Goal: Task Accomplishment & Management: Complete application form

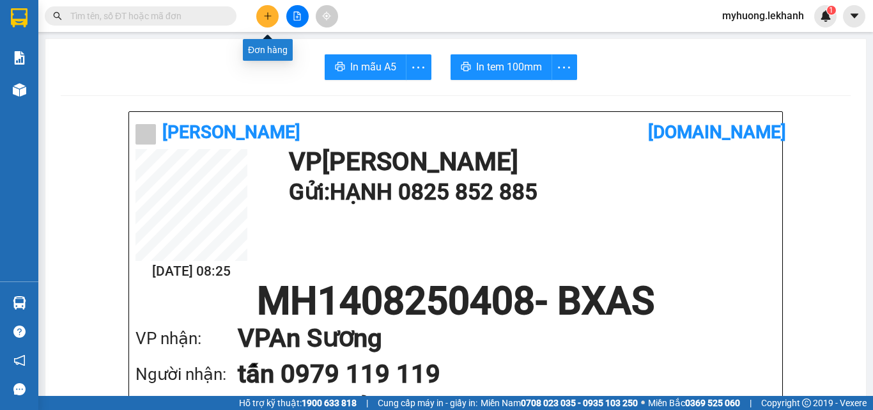
click at [269, 20] on icon "plus" at bounding box center [267, 16] width 9 height 9
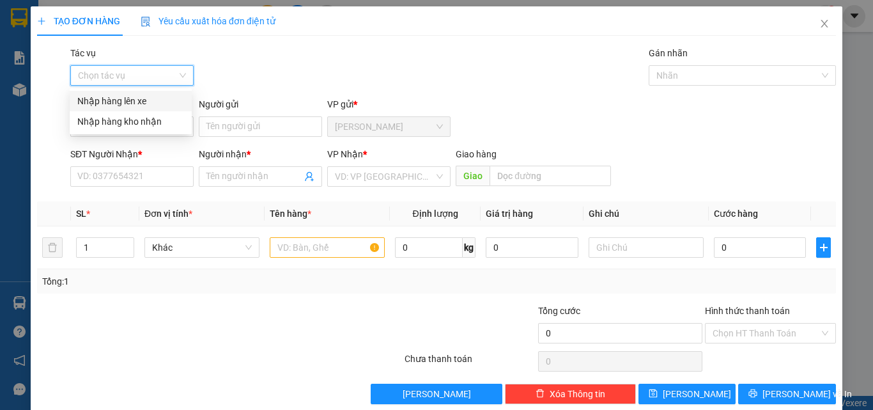
click at [169, 78] on input "Tác vụ" at bounding box center [127, 75] width 99 height 19
click at [147, 102] on div "Nhập hàng lên xe" at bounding box center [130, 101] width 107 height 14
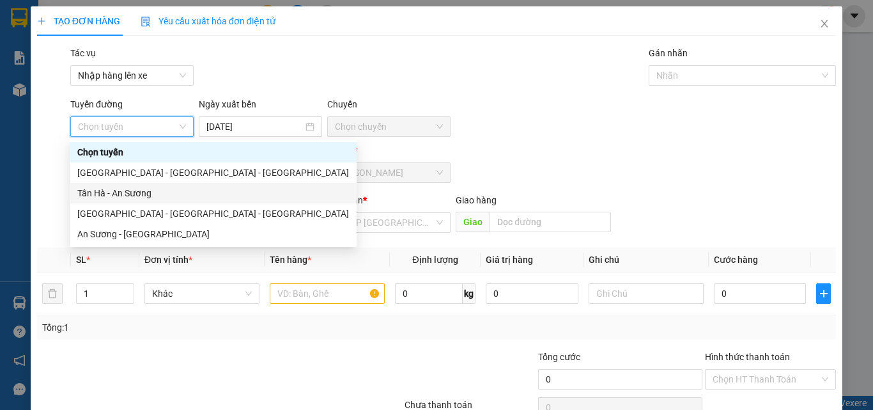
click at [143, 191] on div "Tân Hà - An Sương" at bounding box center [213, 193] width 272 height 14
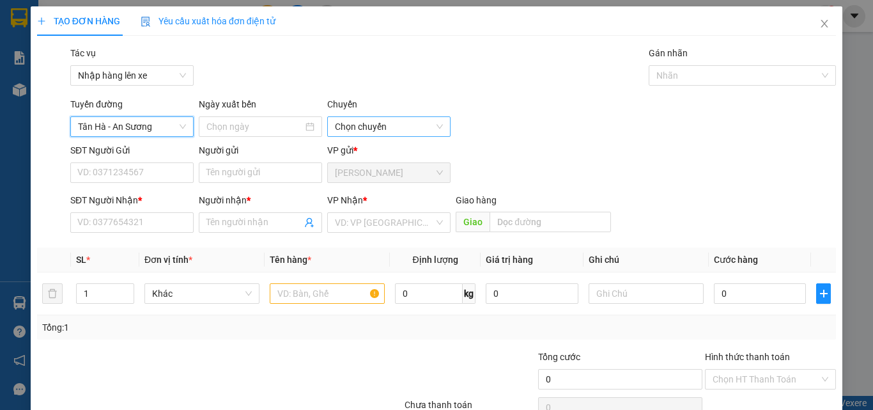
type input "[DATE]"
click at [433, 123] on span "06:30 - (Đã hủy)" at bounding box center [389, 126] width 108 height 19
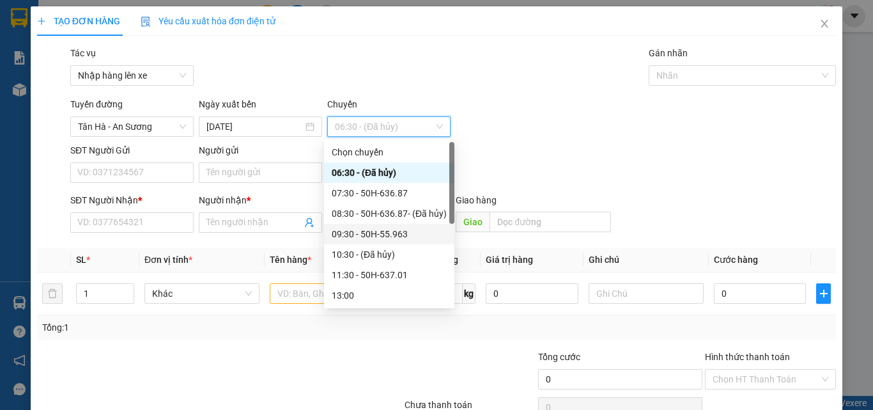
click at [393, 235] on div "09:30 - 50H-55.963" at bounding box center [389, 234] width 115 height 14
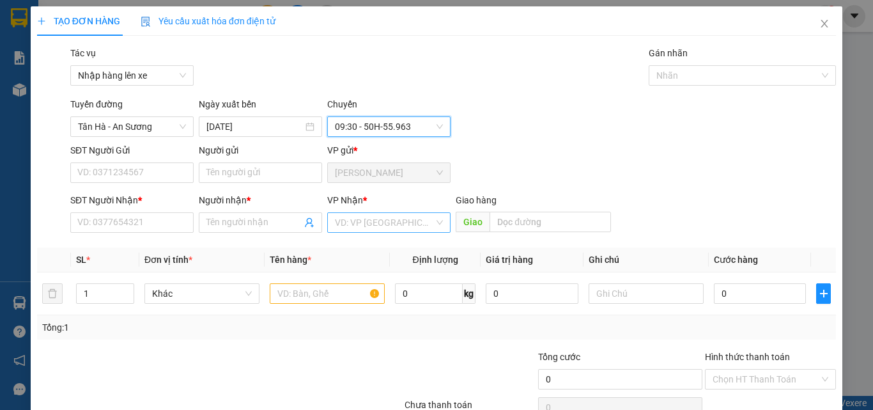
click at [403, 219] on input "search" at bounding box center [384, 222] width 99 height 19
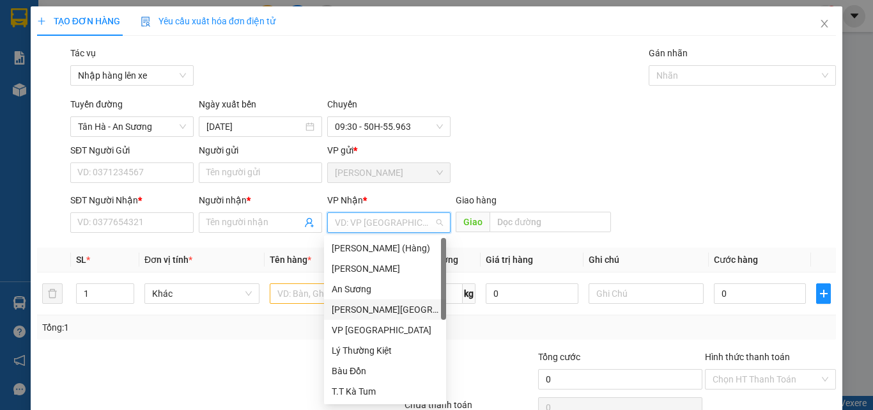
scroll to position [64, 0]
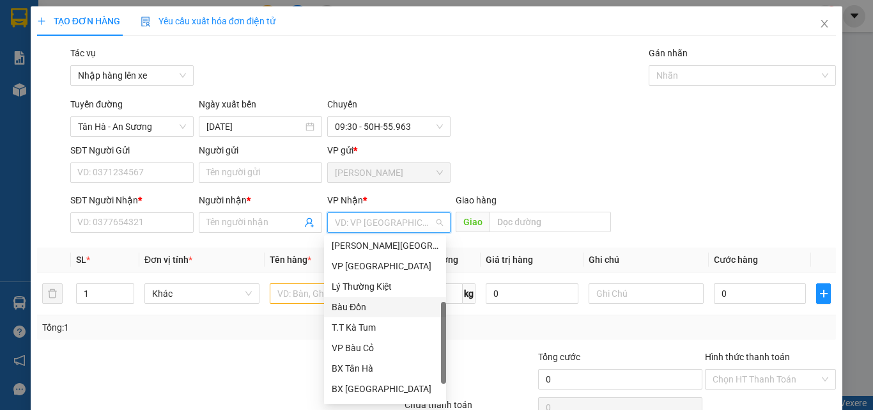
click at [348, 303] on div "Bàu Đồn" at bounding box center [385, 307] width 107 height 14
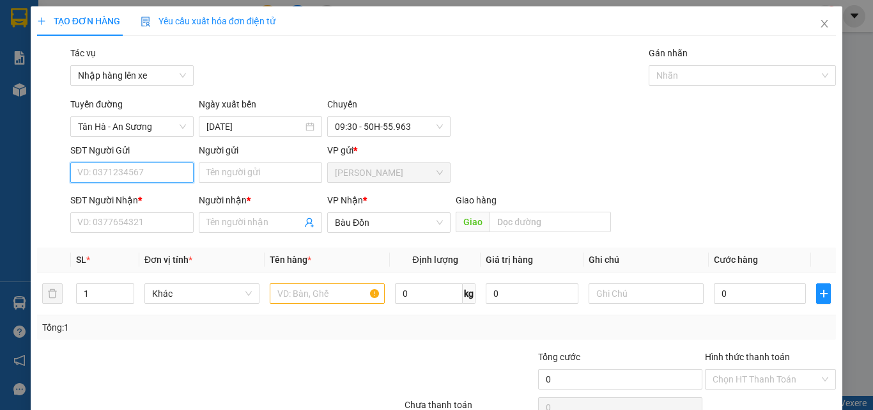
click at [178, 175] on input "SĐT Người Gửi" at bounding box center [131, 172] width 123 height 20
type input "0399479632"
click at [164, 196] on div "0399479632 - [PERSON_NAME]" at bounding box center [140, 198] width 126 height 14
type input "[PERSON_NAME]"
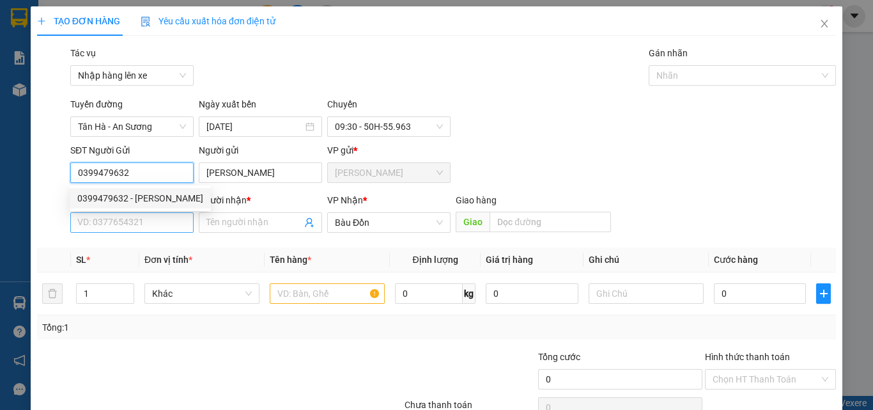
type input "30.000"
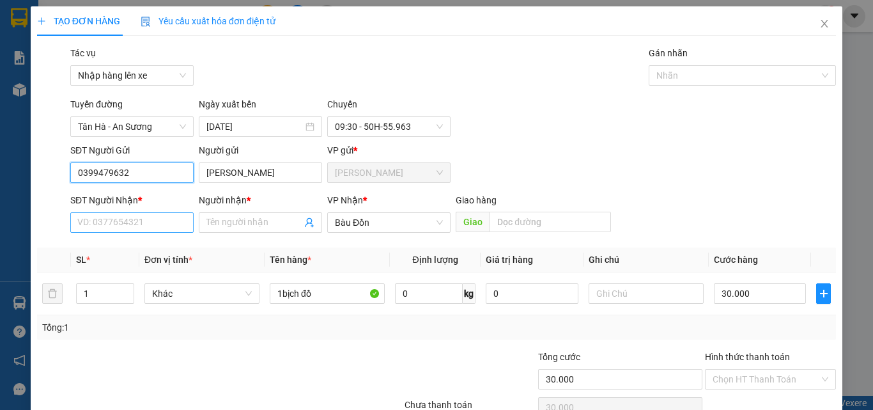
type input "0399479632"
click at [170, 227] on input "SĐT Người Nhận *" at bounding box center [131, 222] width 123 height 20
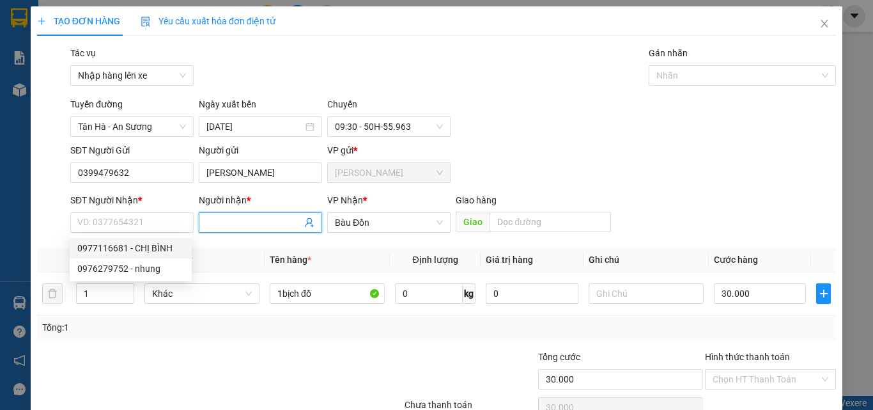
click at [214, 228] on input "Người nhận *" at bounding box center [254, 222] width 95 height 14
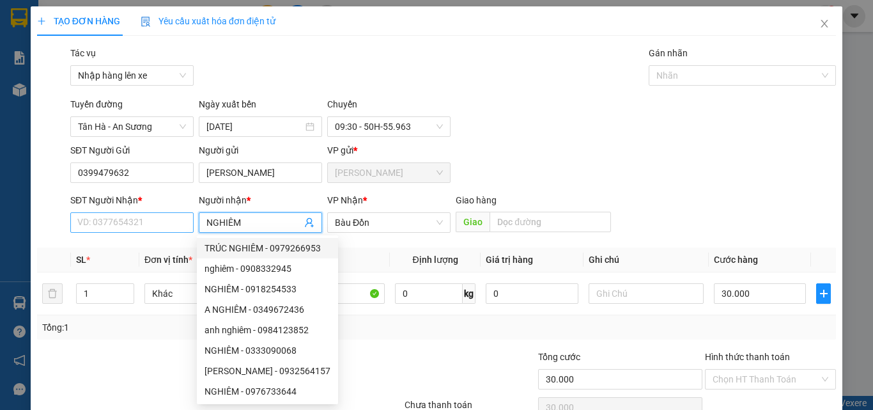
type input "NGHIÊM"
click at [173, 222] on input "SĐT Người Nhận *" at bounding box center [131, 222] width 123 height 20
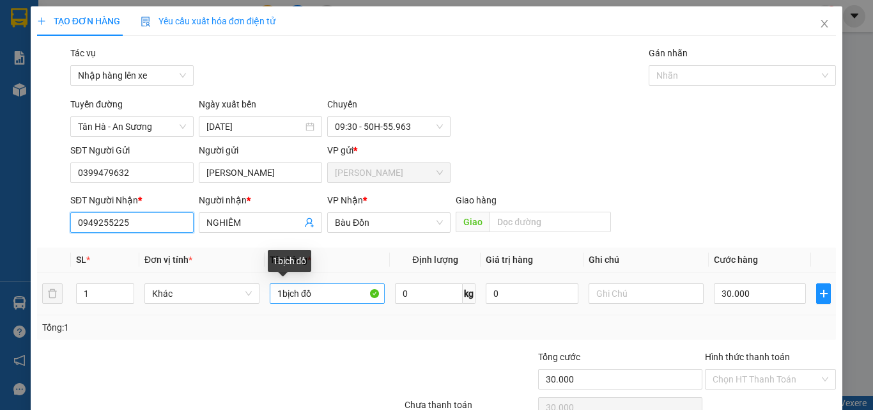
type input "0949255225"
click at [322, 300] on input "1bịch đồ" at bounding box center [327, 293] width 115 height 20
type input "1"
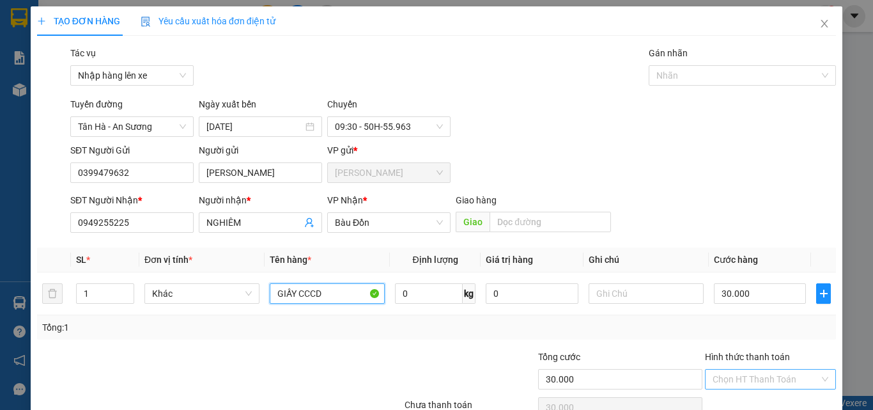
type input "GIẤY CCCD"
click at [757, 376] on input "Hình thức thanh toán" at bounding box center [766, 379] width 107 height 19
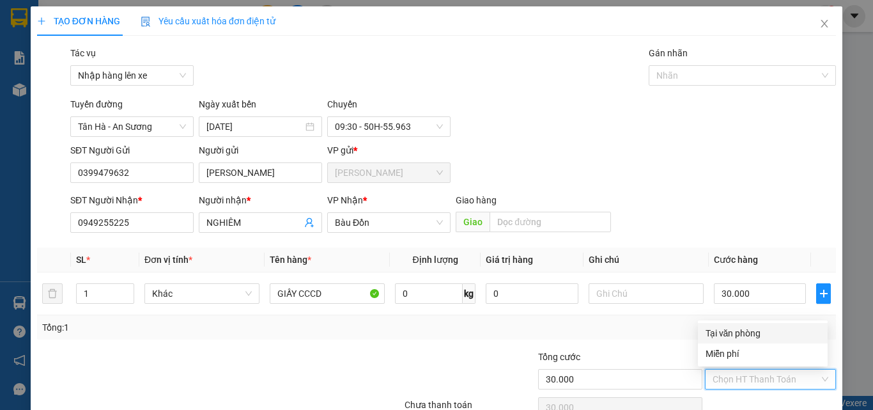
click at [745, 332] on div "Tại văn phòng" at bounding box center [763, 333] width 114 height 14
type input "0"
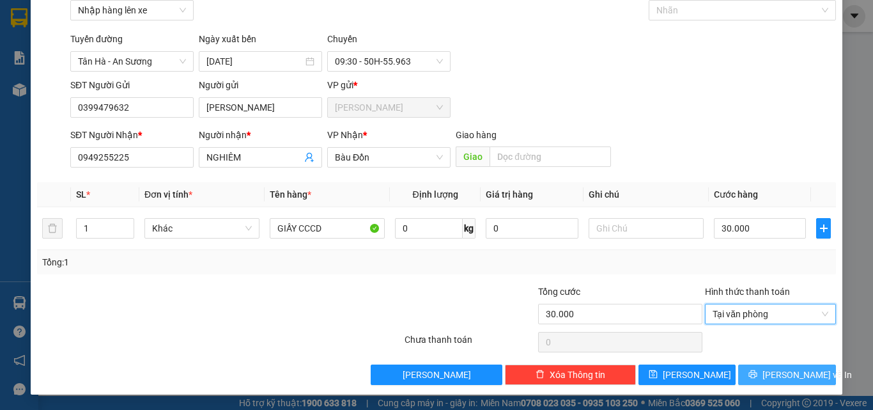
click at [772, 380] on span "[PERSON_NAME] và In" at bounding box center [808, 375] width 90 height 14
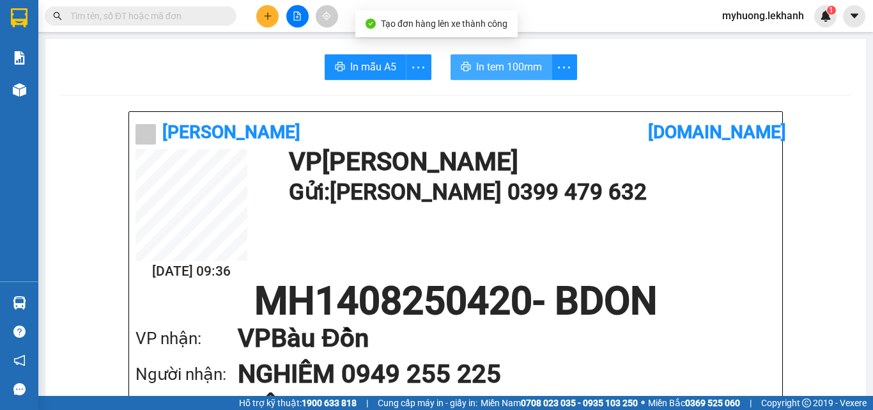
click at [498, 70] on span "In tem 100mm" at bounding box center [509, 67] width 66 height 16
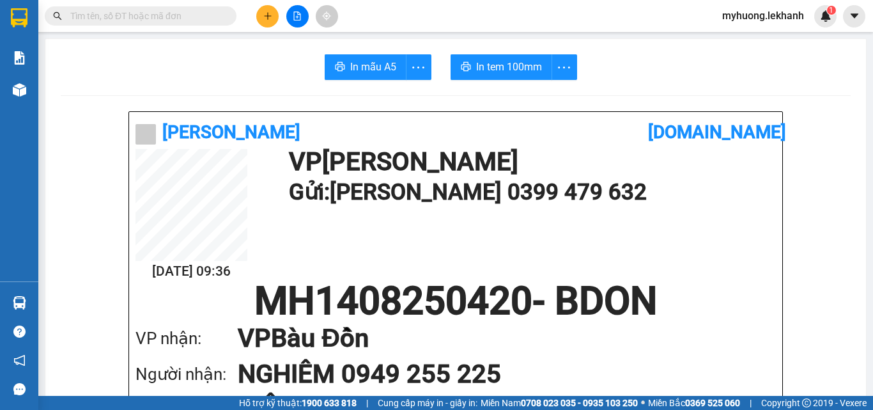
scroll to position [192, 0]
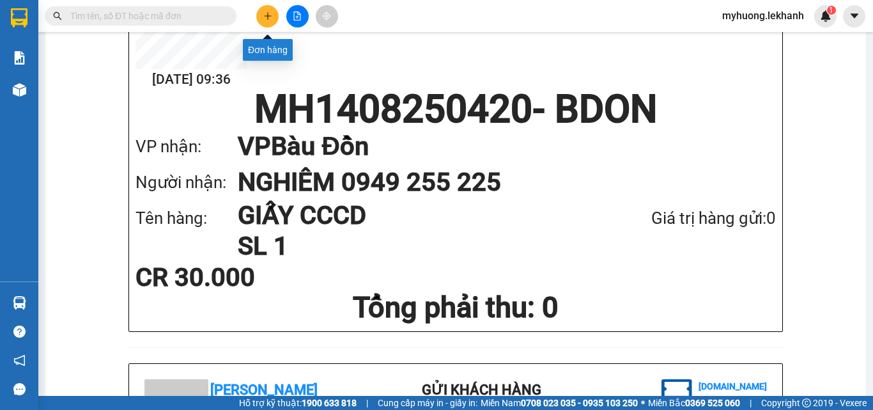
click at [270, 13] on icon "plus" at bounding box center [267, 16] width 9 height 9
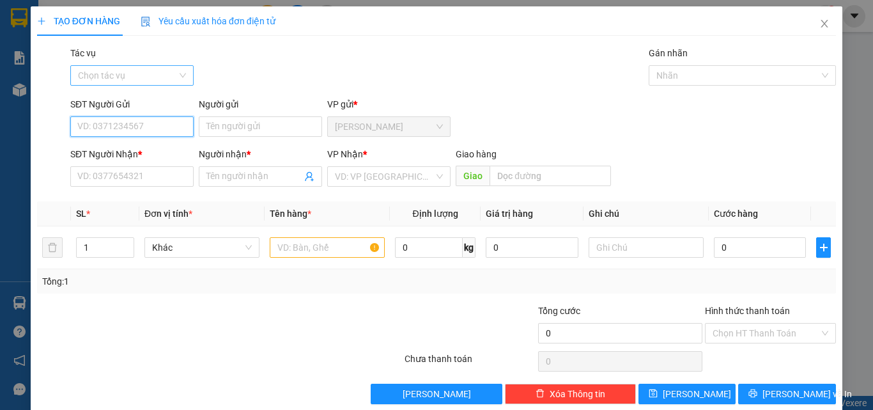
click at [177, 75] on div "Chọn tác vụ" at bounding box center [131, 75] width 123 height 20
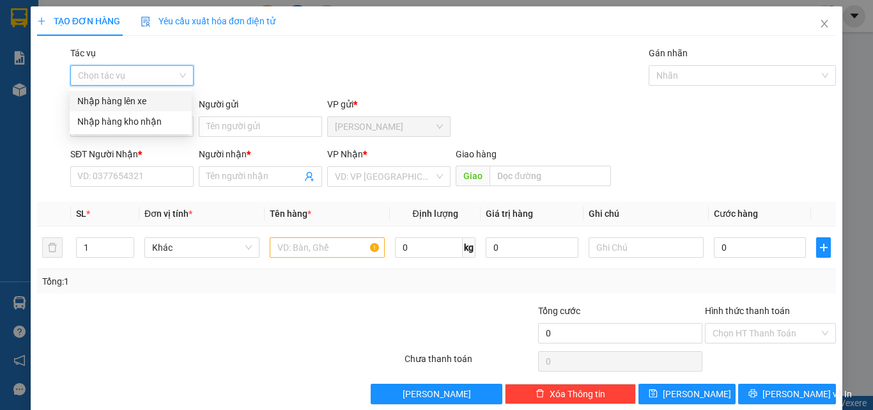
click at [147, 104] on div "Nhập hàng lên xe" at bounding box center [130, 101] width 107 height 14
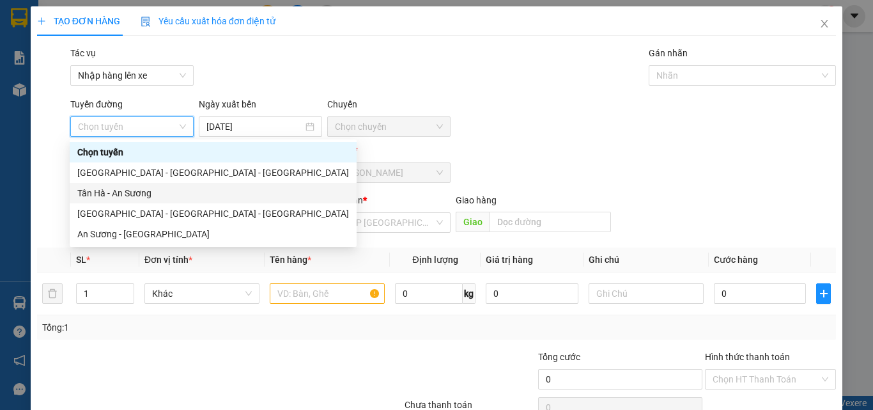
click at [148, 188] on div "Tân Hà - An Sương" at bounding box center [213, 193] width 272 height 14
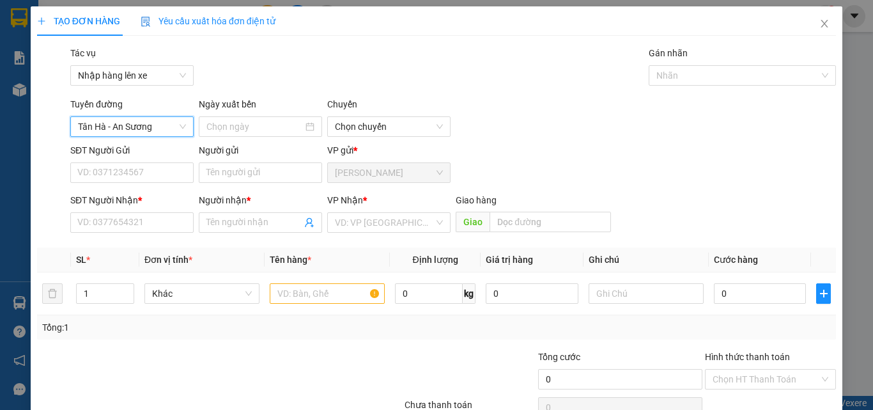
type input "[DATE]"
click at [418, 129] on span "06:30 - (Đã hủy)" at bounding box center [389, 126] width 108 height 19
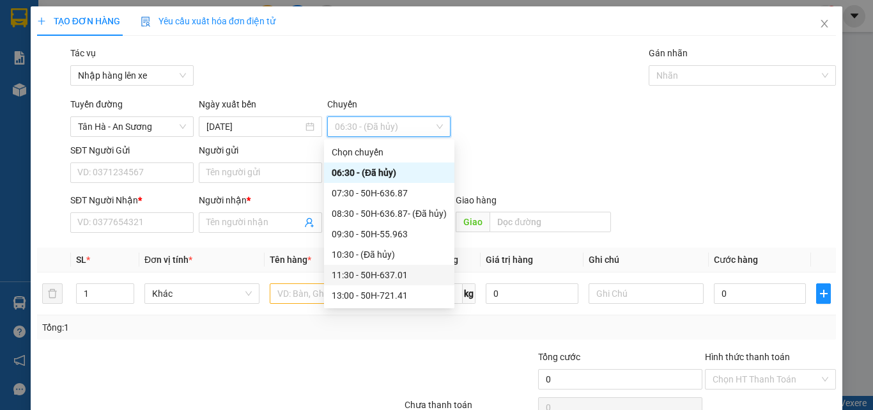
click at [395, 272] on div "11:30 - 50H-637.01" at bounding box center [389, 275] width 115 height 14
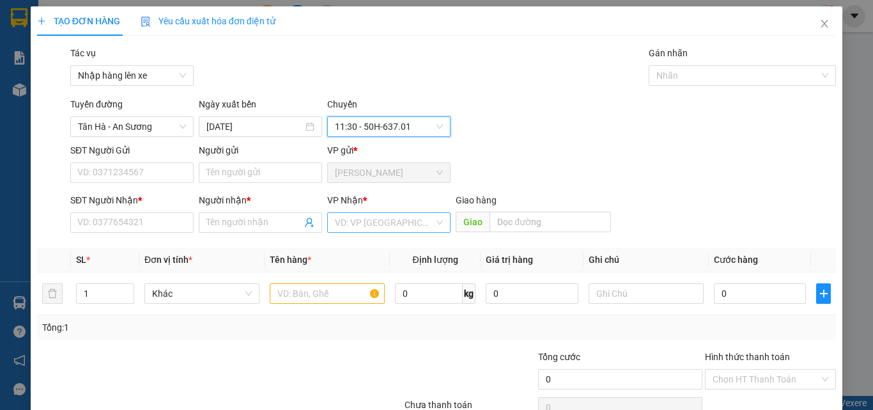
click at [391, 222] on input "search" at bounding box center [384, 222] width 99 height 19
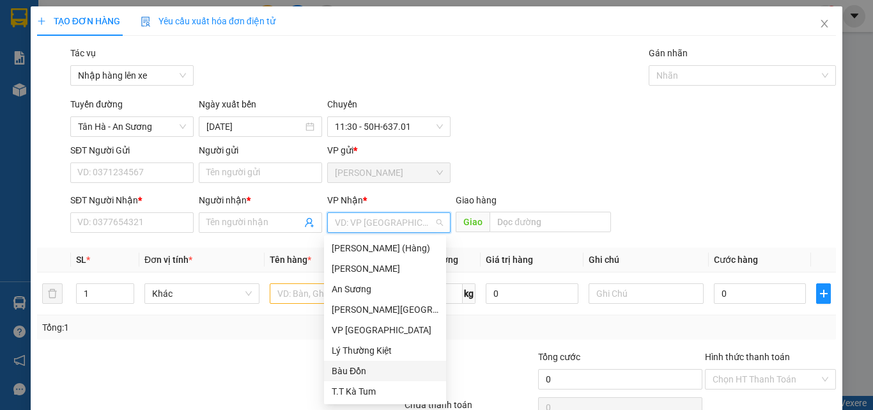
click at [358, 367] on div "Bàu Đồn" at bounding box center [385, 371] width 107 height 14
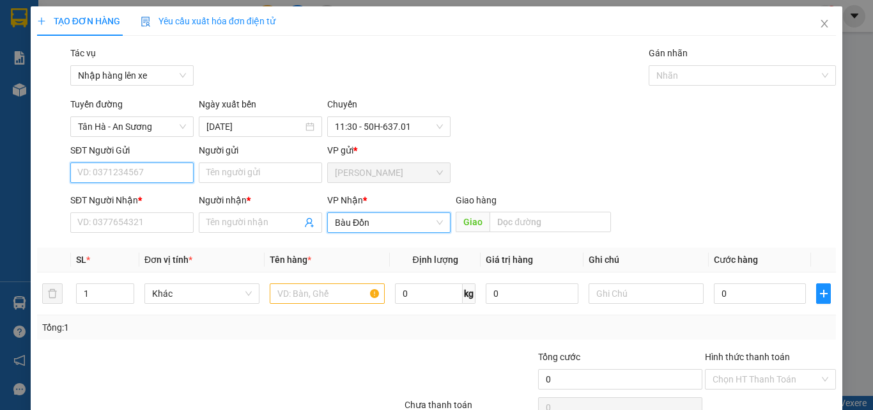
click at [152, 174] on input "SĐT Người Gửi" at bounding box center [131, 172] width 123 height 20
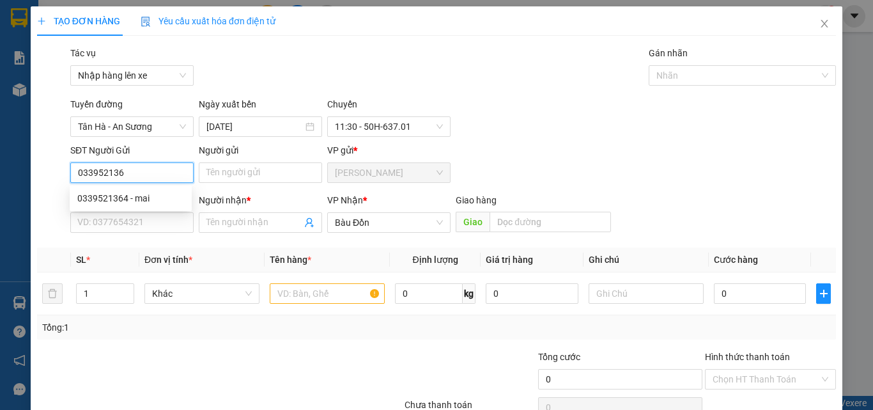
type input "0339521364"
click at [147, 199] on div "0339521364 - mai" at bounding box center [130, 198] width 107 height 14
type input "mai"
type input "30.000"
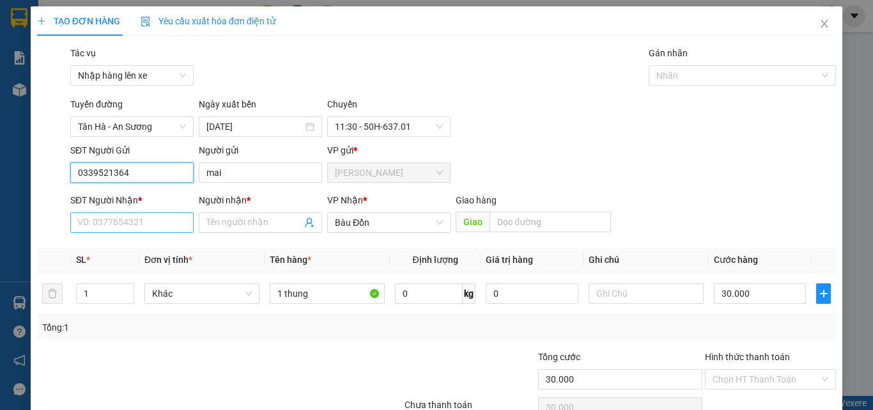
type input "0339521364"
click at [146, 224] on input "SĐT Người Nhận *" at bounding box center [131, 222] width 123 height 20
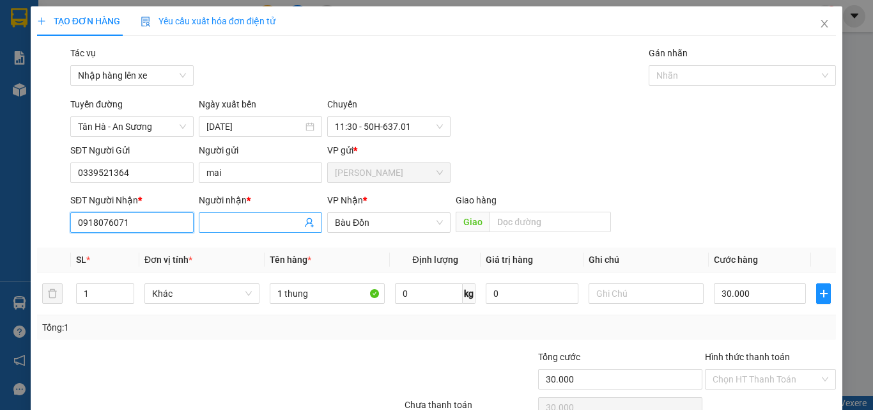
type input "0918076071"
click at [222, 224] on input "Người nhận *" at bounding box center [254, 222] width 95 height 14
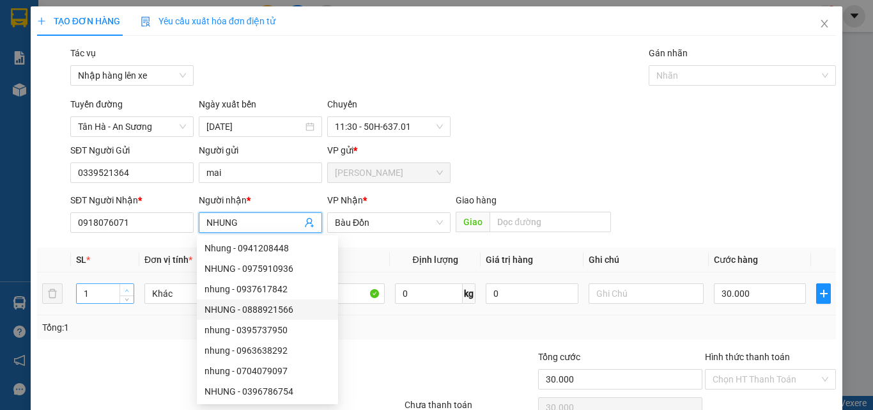
type input "NHUNG"
click at [129, 289] on span "up" at bounding box center [127, 290] width 8 height 8
type input "3"
click at [129, 289] on span "up" at bounding box center [127, 290] width 8 height 8
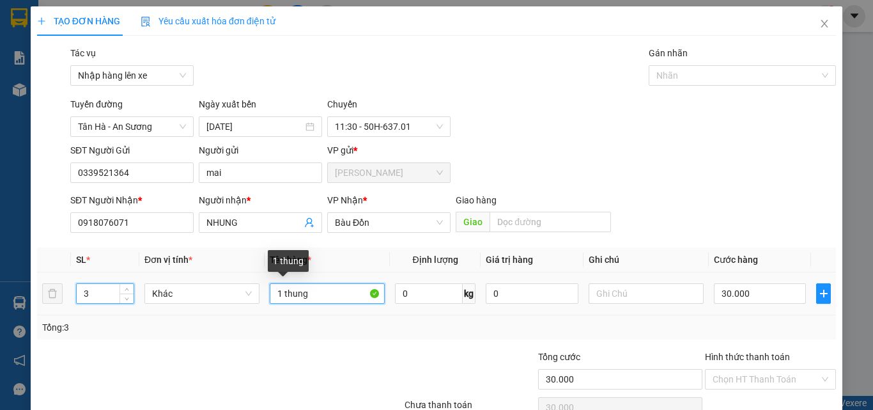
click at [320, 298] on input "1 thung" at bounding box center [327, 293] width 115 height 20
type input "1"
type input "3 THÙNG MC"
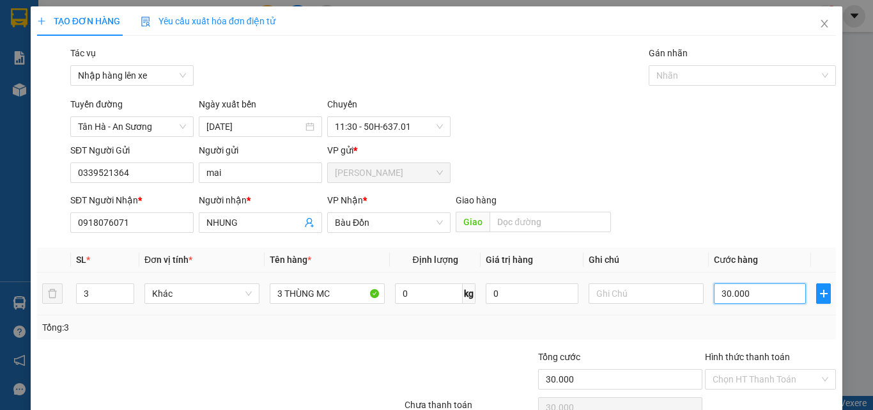
click at [756, 299] on input "30.000" at bounding box center [760, 293] width 92 height 20
type input "9"
type input "90"
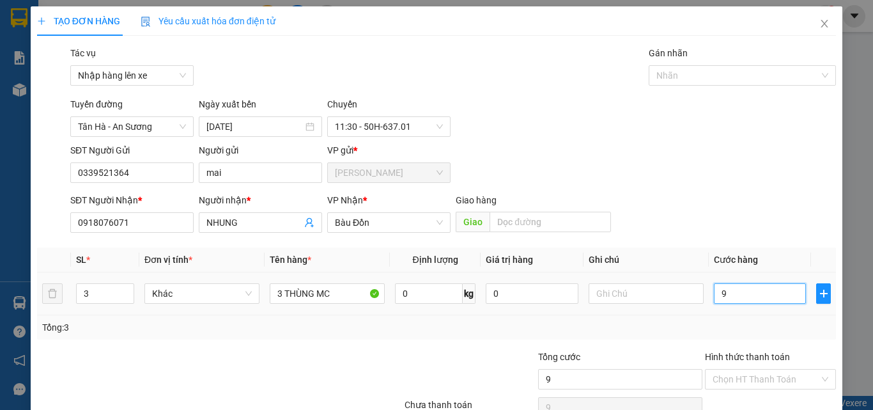
type input "90"
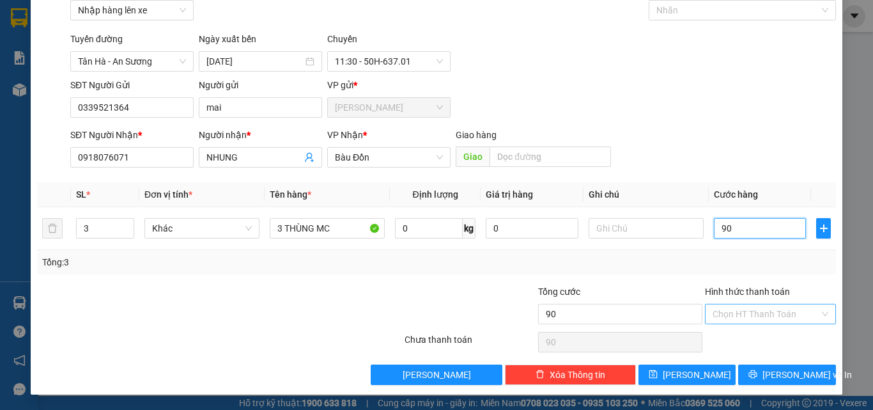
type input "90"
type input "90.000"
click at [736, 317] on input "Hình thức thanh toán" at bounding box center [766, 313] width 107 height 19
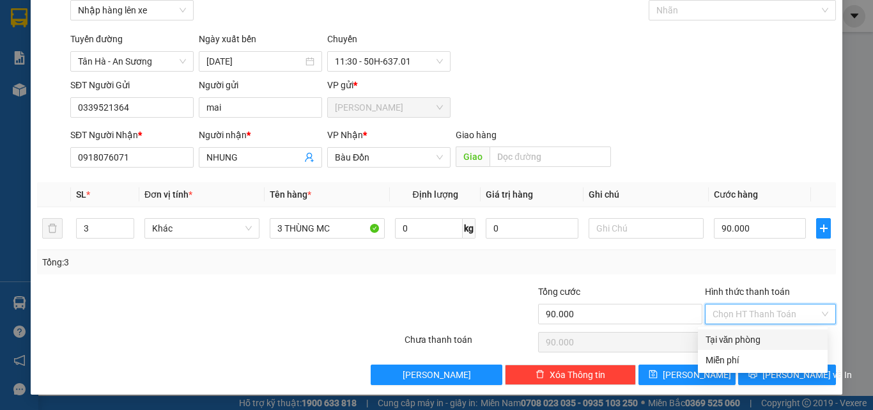
click at [753, 340] on div "Tại văn phòng" at bounding box center [763, 339] width 114 height 14
type input "0"
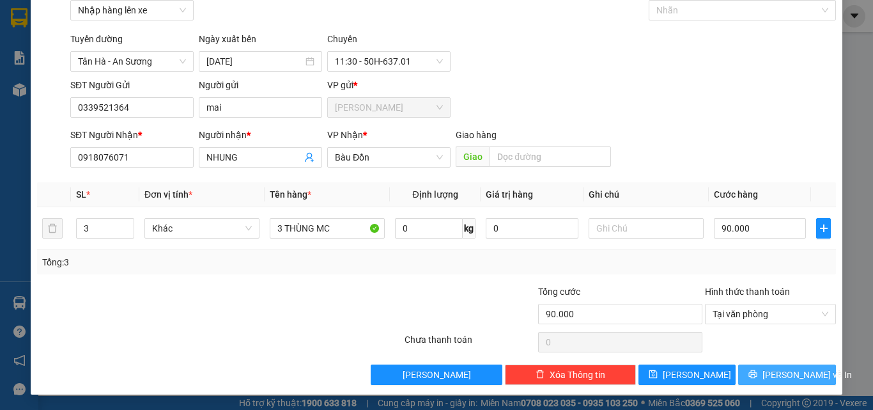
click at [788, 377] on span "[PERSON_NAME] và In" at bounding box center [808, 375] width 90 height 14
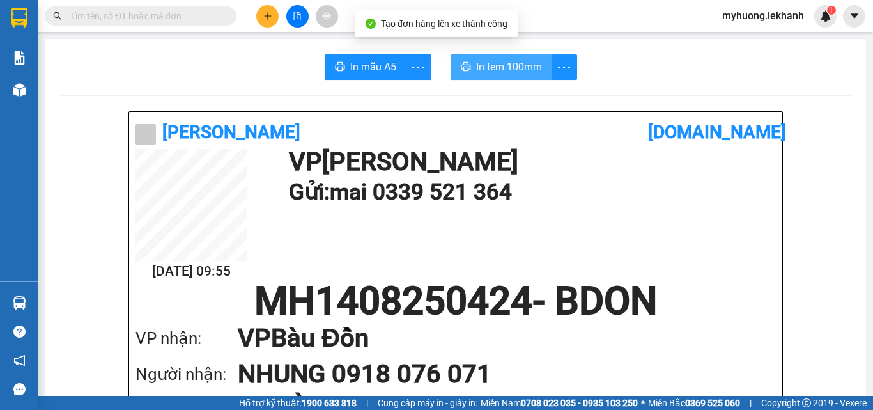
click at [481, 70] on span "In tem 100mm" at bounding box center [509, 67] width 66 height 16
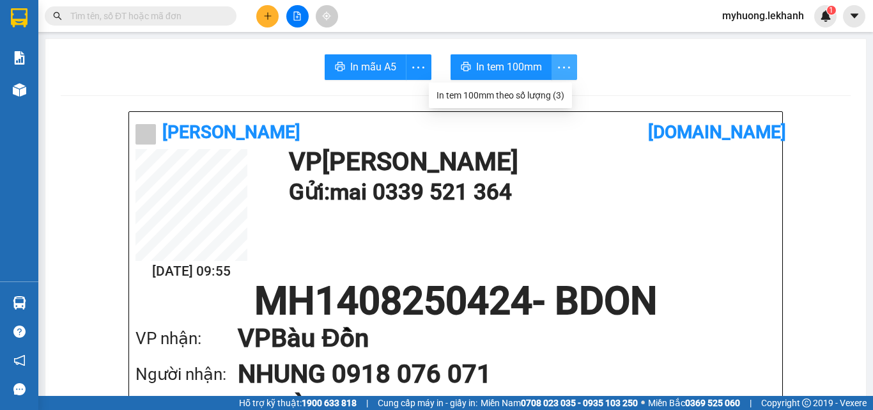
click at [566, 64] on icon "more" at bounding box center [564, 67] width 16 height 16
click at [552, 93] on div "In tem 100mm theo số lượng (3)" at bounding box center [501, 95] width 128 height 14
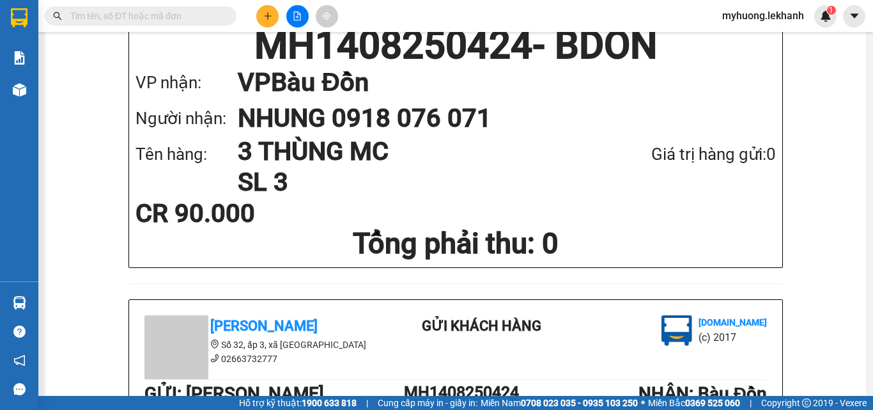
scroll to position [320, 0]
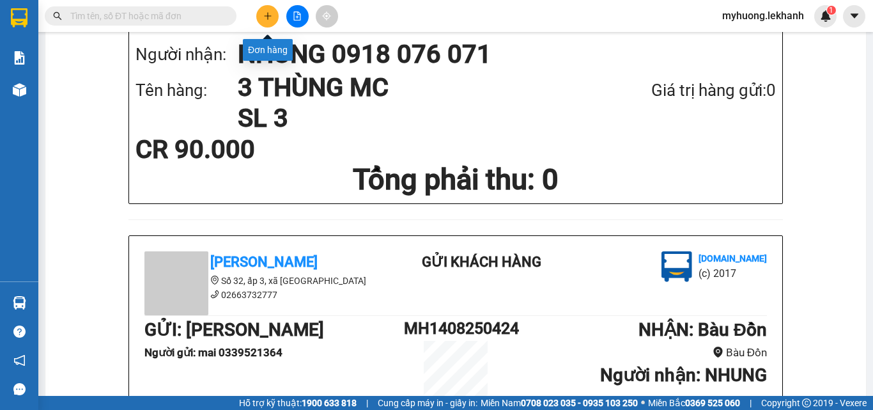
click at [271, 15] on icon "plus" at bounding box center [267, 16] width 9 height 9
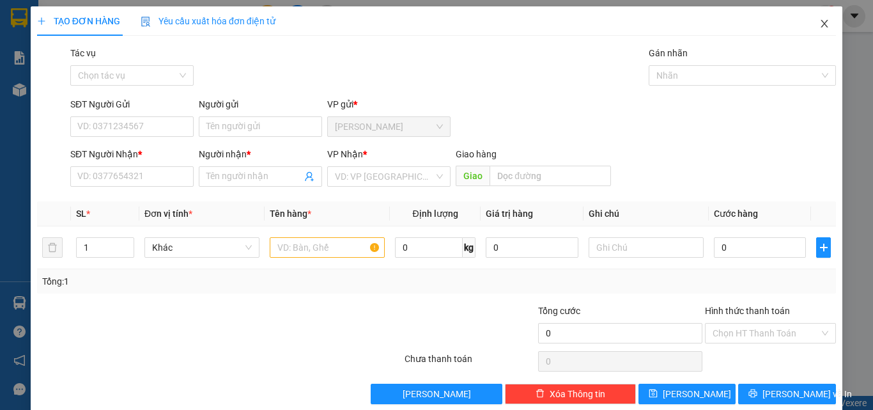
click at [820, 27] on icon "close" at bounding box center [825, 24] width 10 height 10
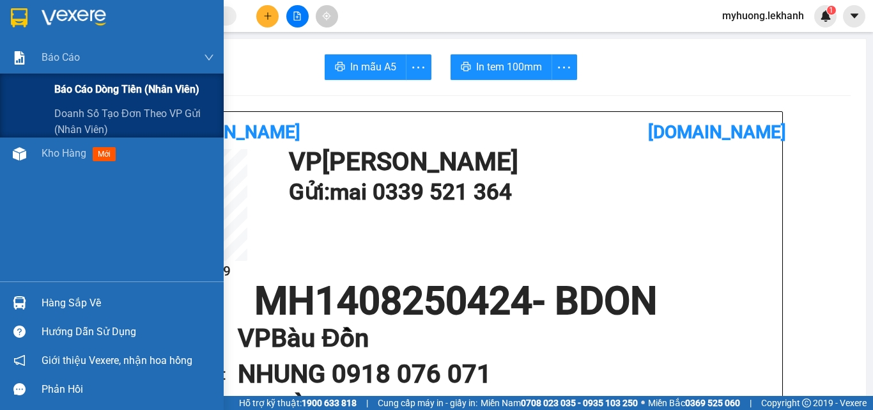
click at [97, 88] on span "Báo cáo dòng tiền (nhân viên)" at bounding box center [126, 89] width 145 height 16
